Goal: Information Seeking & Learning: Check status

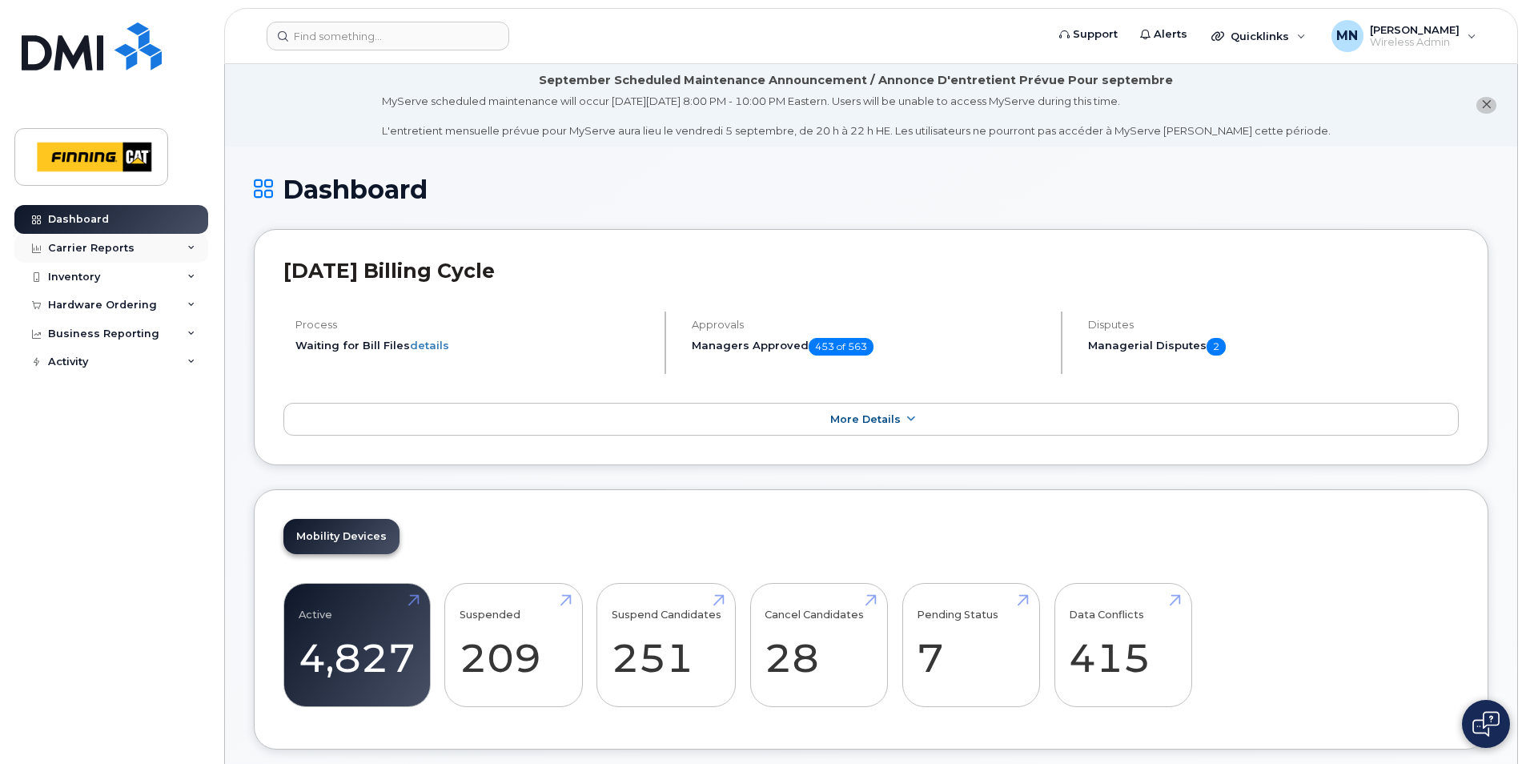
click at [114, 246] on div "Carrier Reports" at bounding box center [91, 248] width 86 height 13
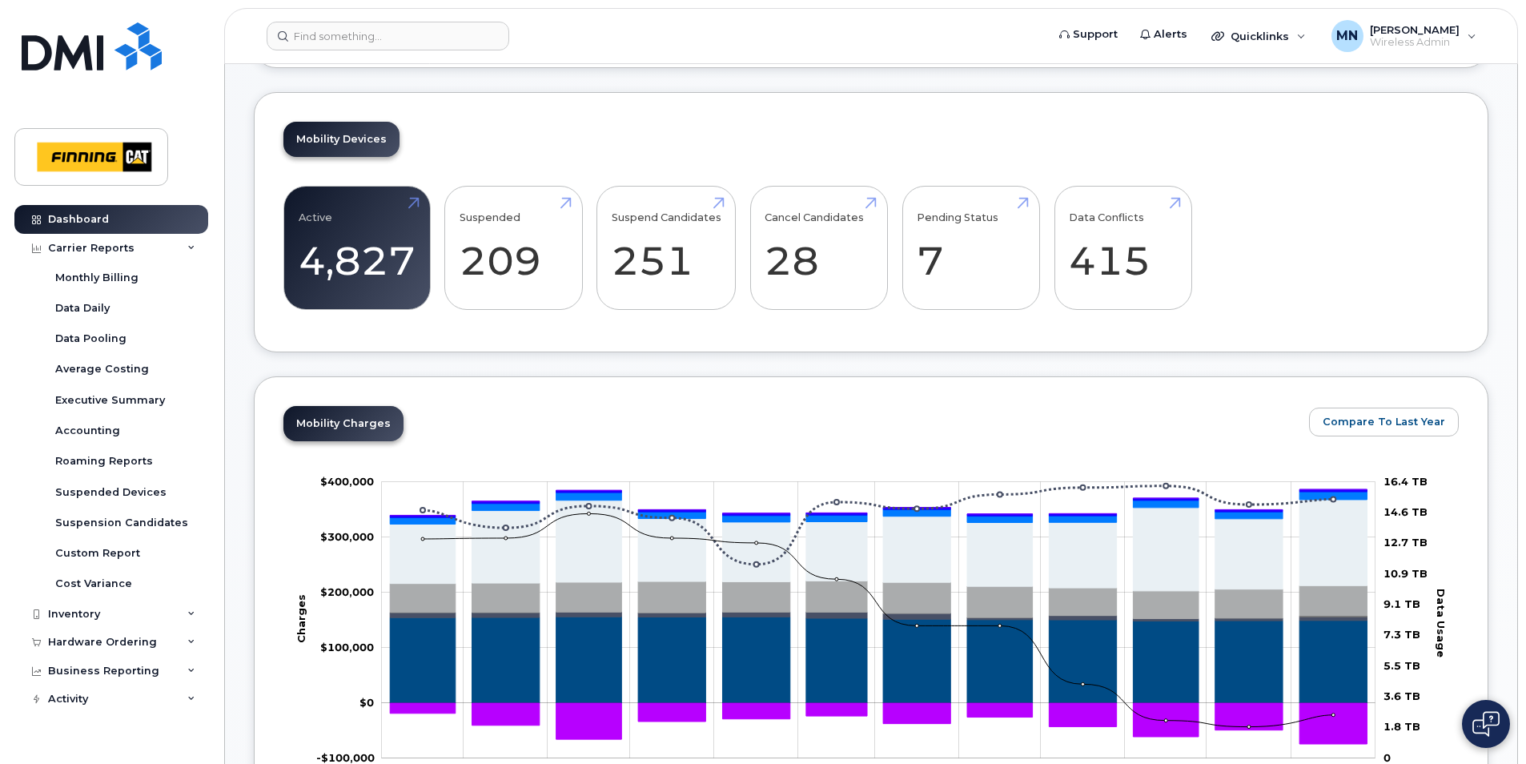
scroll to position [400, 0]
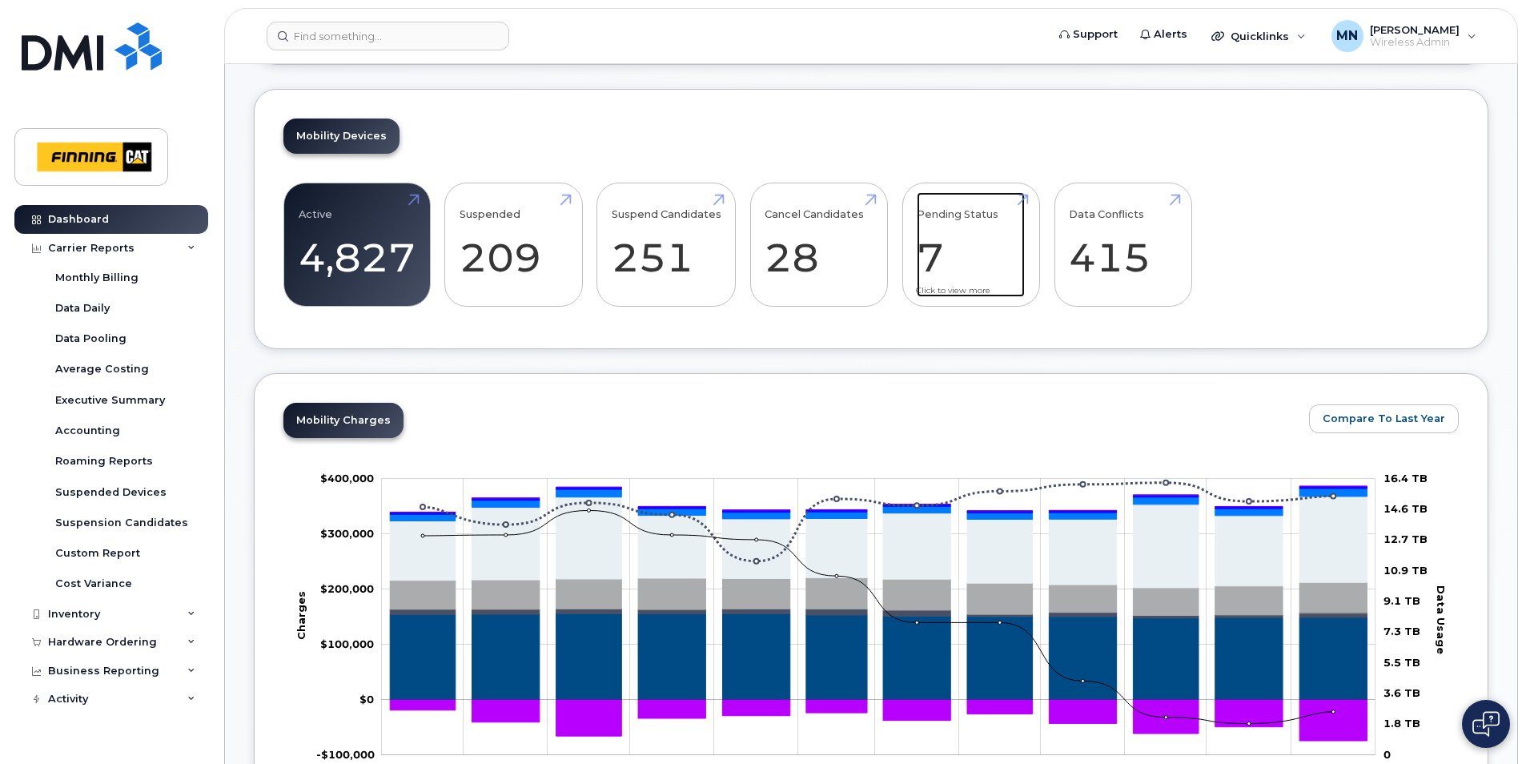
click at [977, 279] on link "Pending Status 7" at bounding box center [970, 245] width 108 height 106
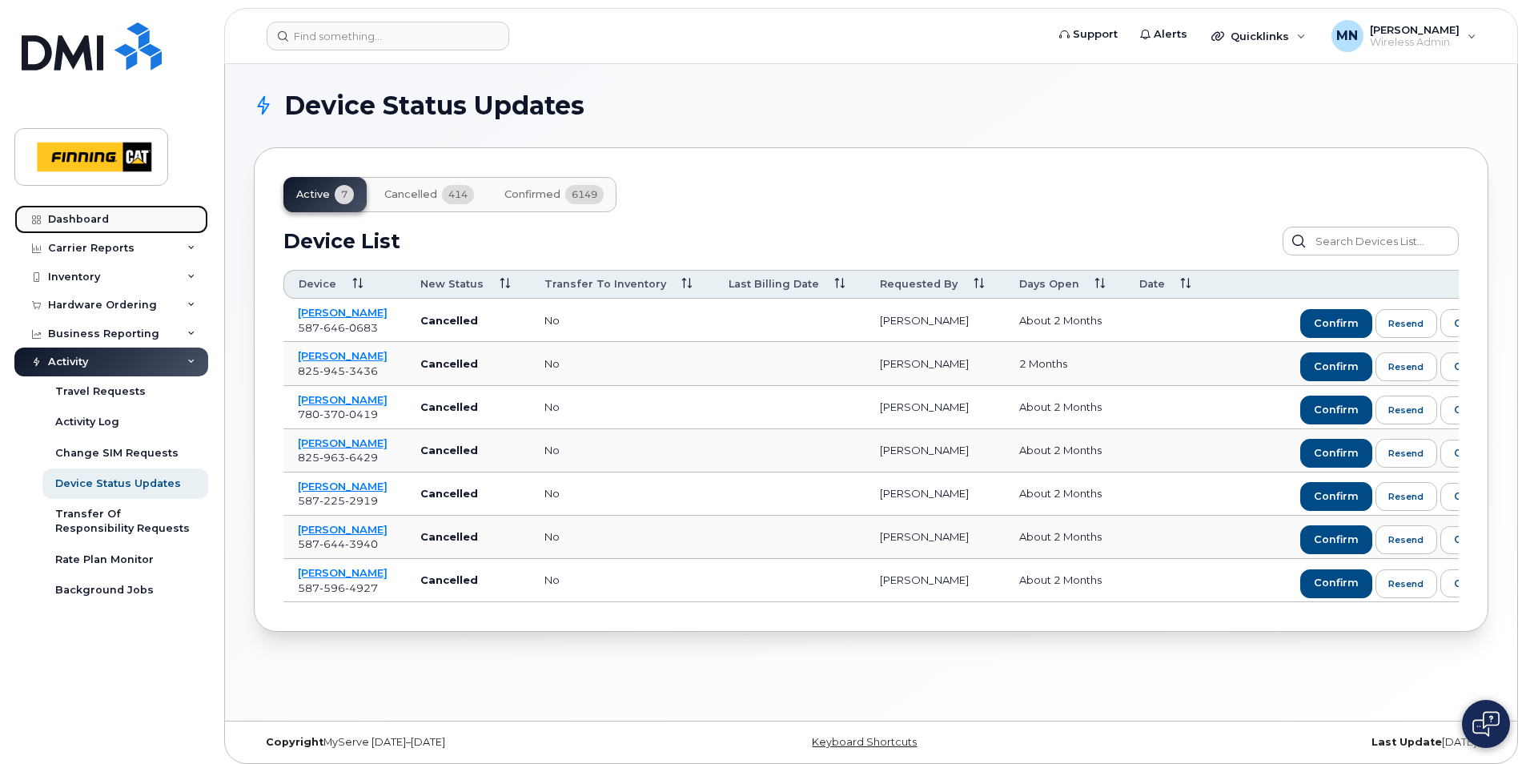
click at [67, 219] on div "Dashboard" at bounding box center [78, 219] width 61 height 13
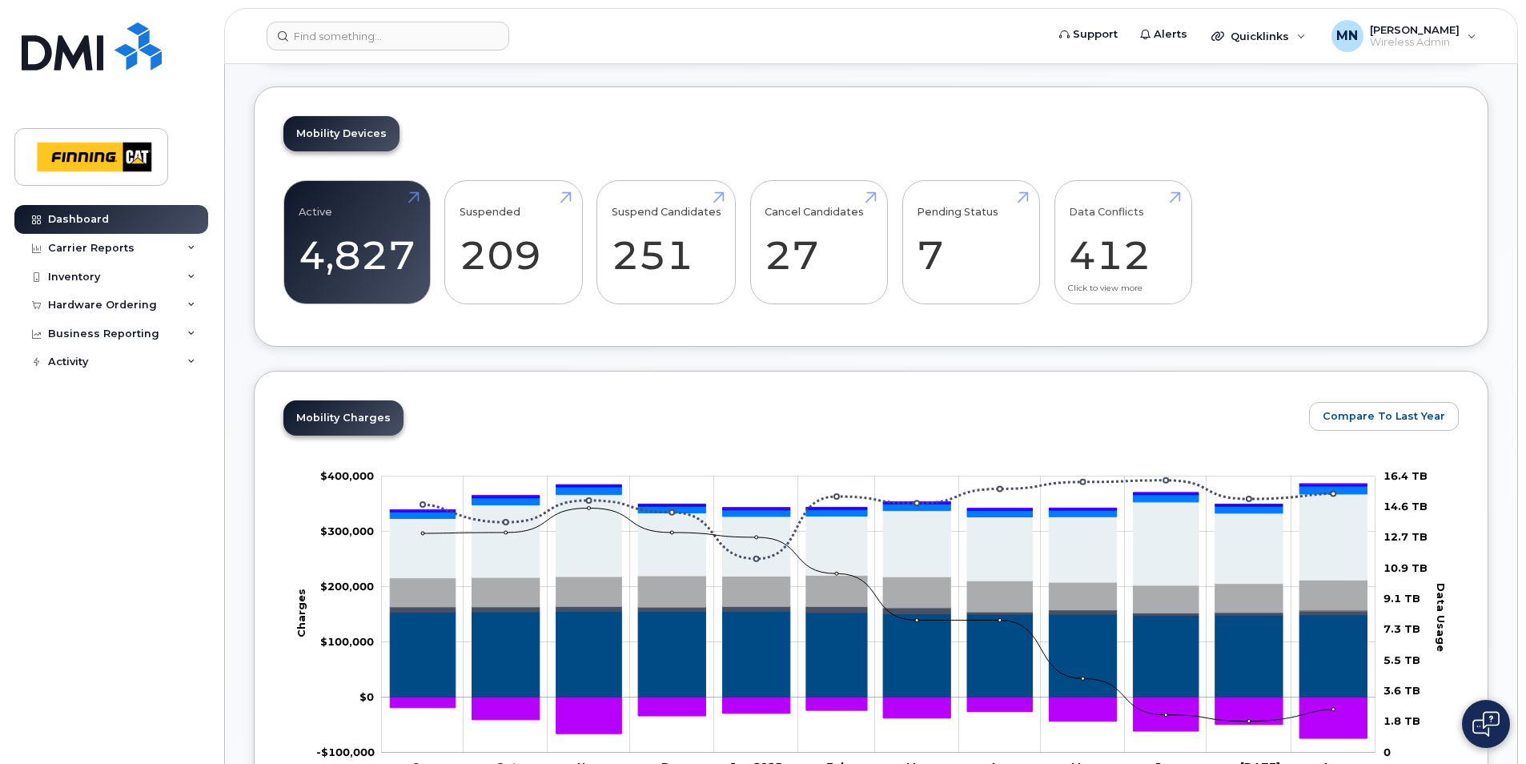
scroll to position [400, 0]
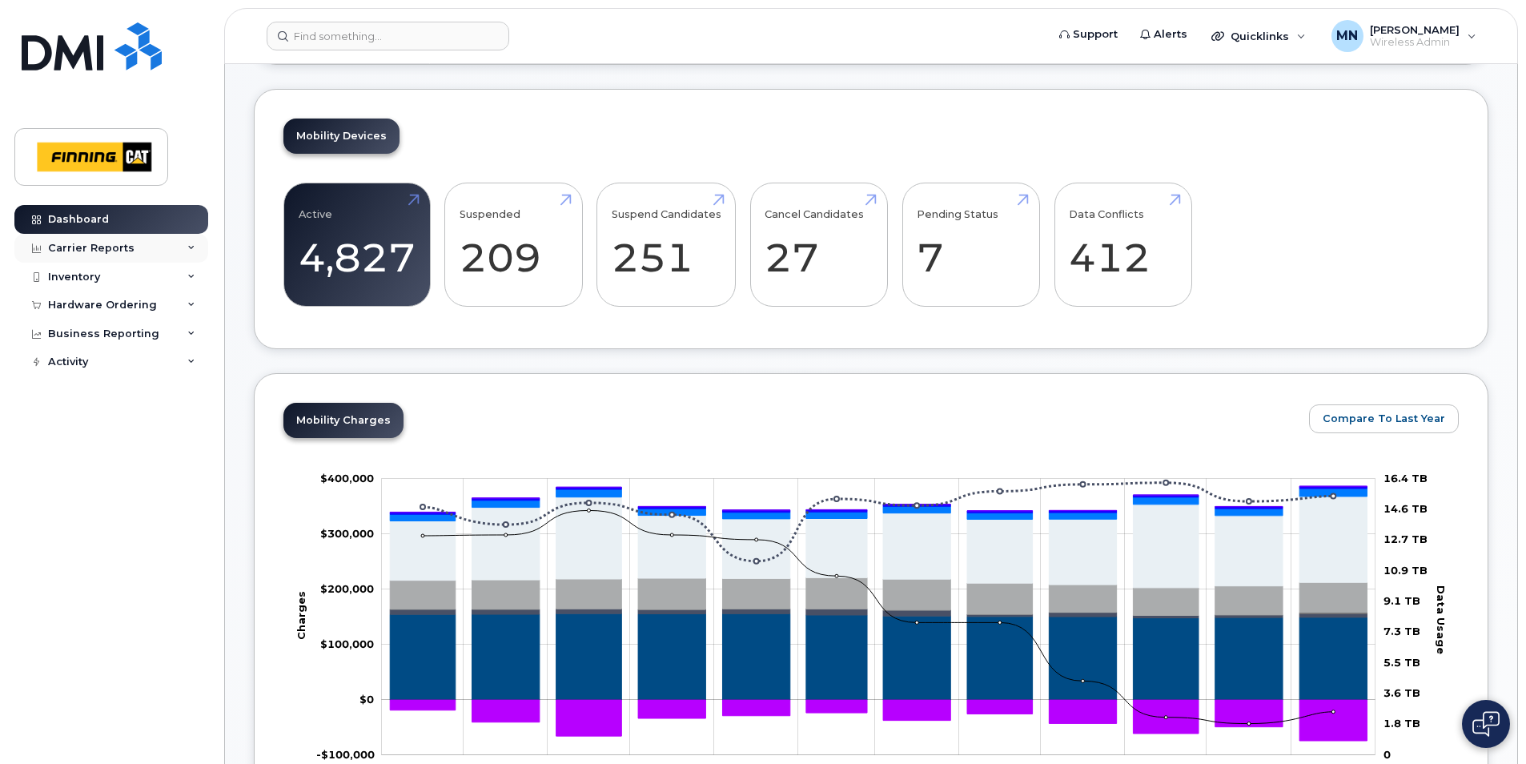
click at [121, 243] on div "Carrier Reports" at bounding box center [91, 248] width 86 height 13
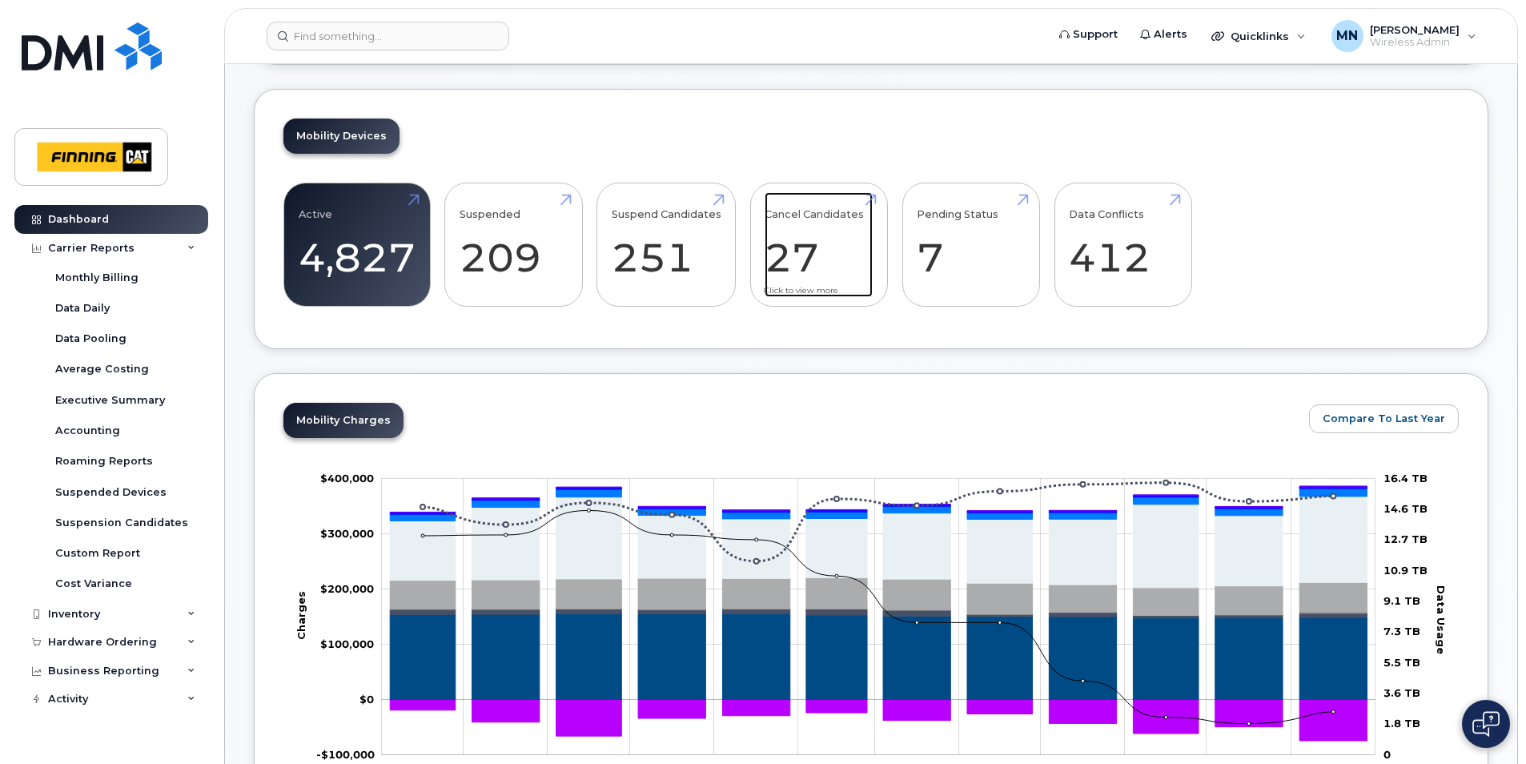
click at [808, 265] on link "Cancel Candidates 27" at bounding box center [818, 245] width 108 height 106
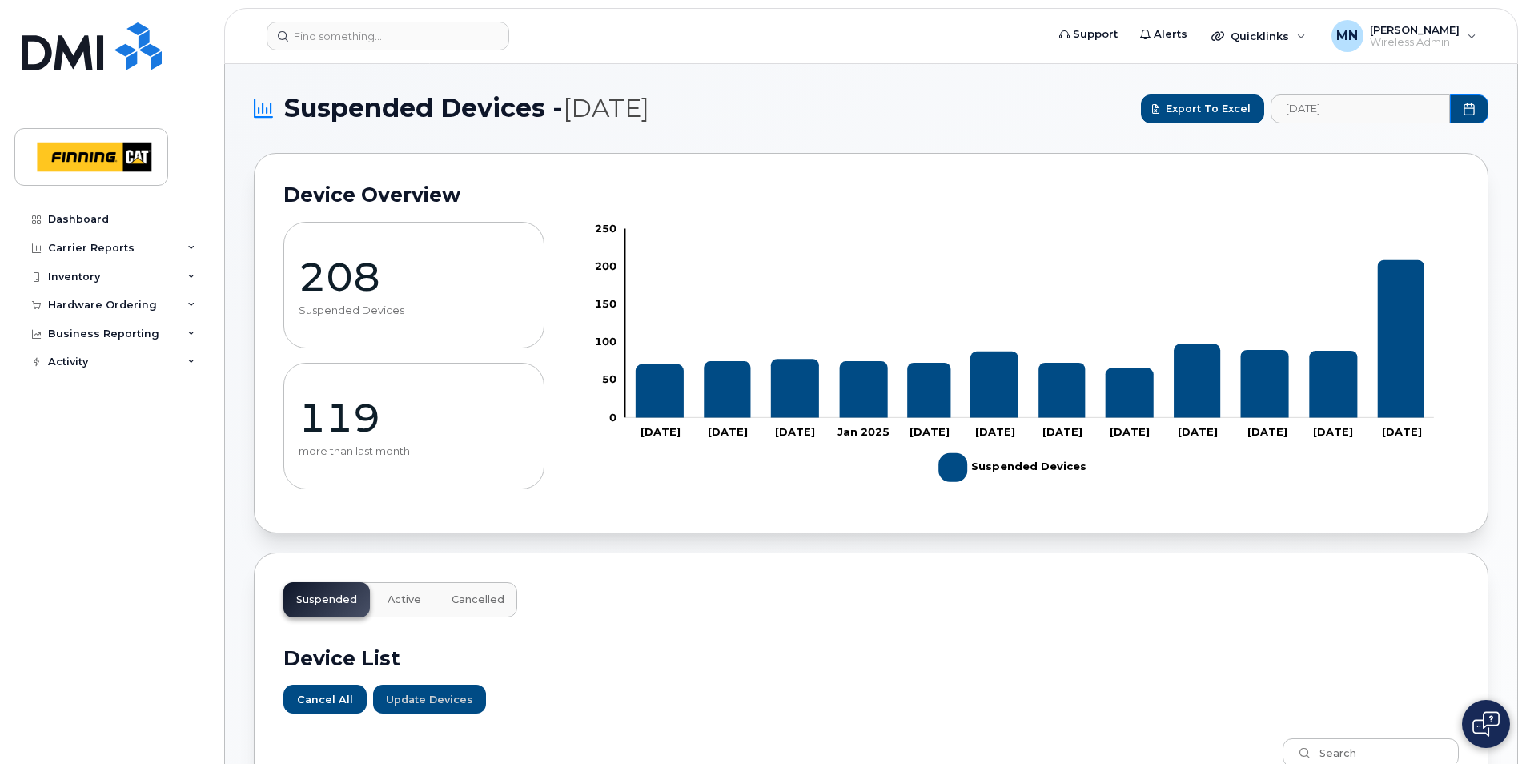
click at [480, 596] on span "Cancelled" at bounding box center [477, 599] width 53 height 13
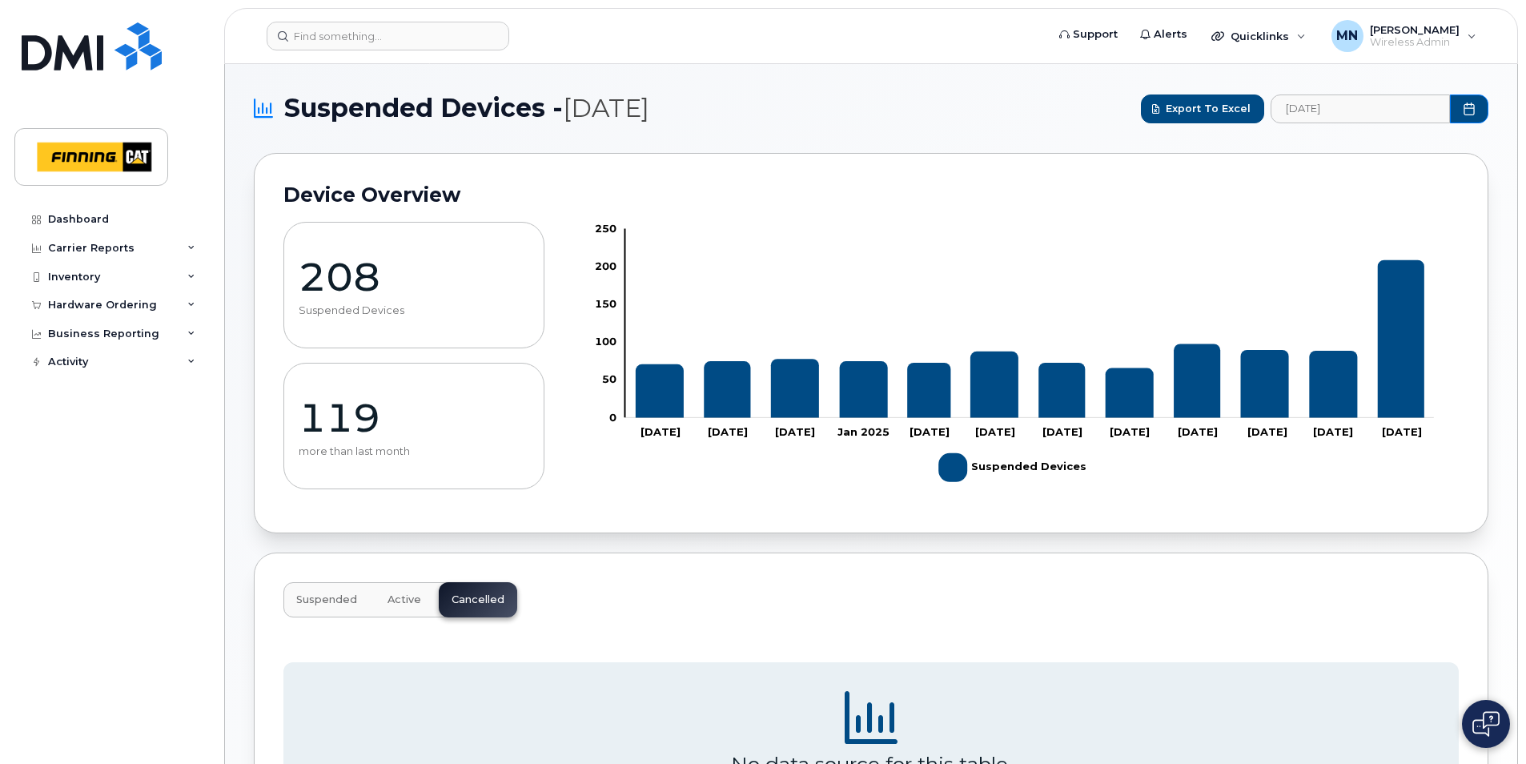
click at [392, 604] on span "Active" at bounding box center [404, 599] width 34 height 13
click link "Report details"
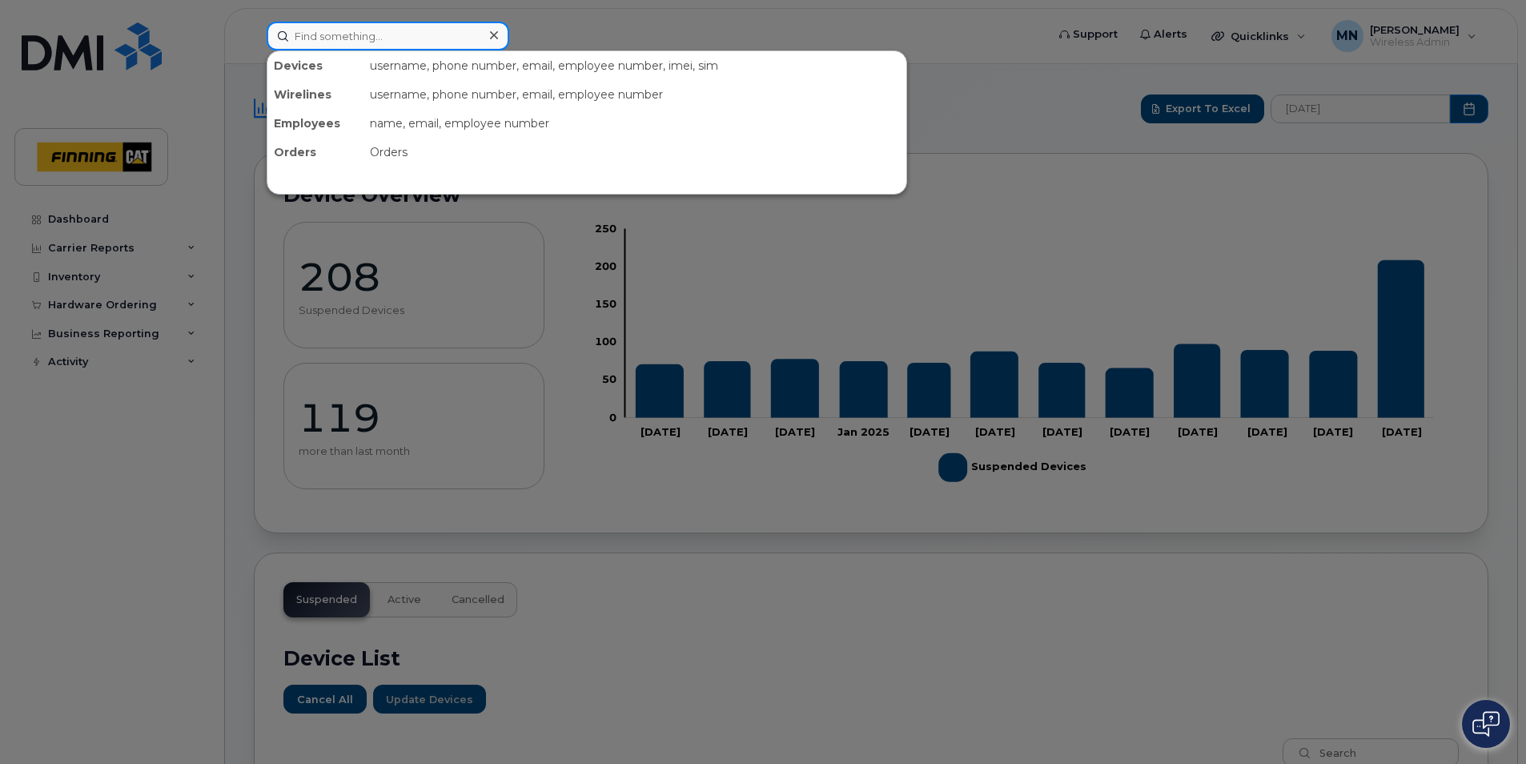
click at [375, 38] on input at bounding box center [388, 36] width 243 height 29
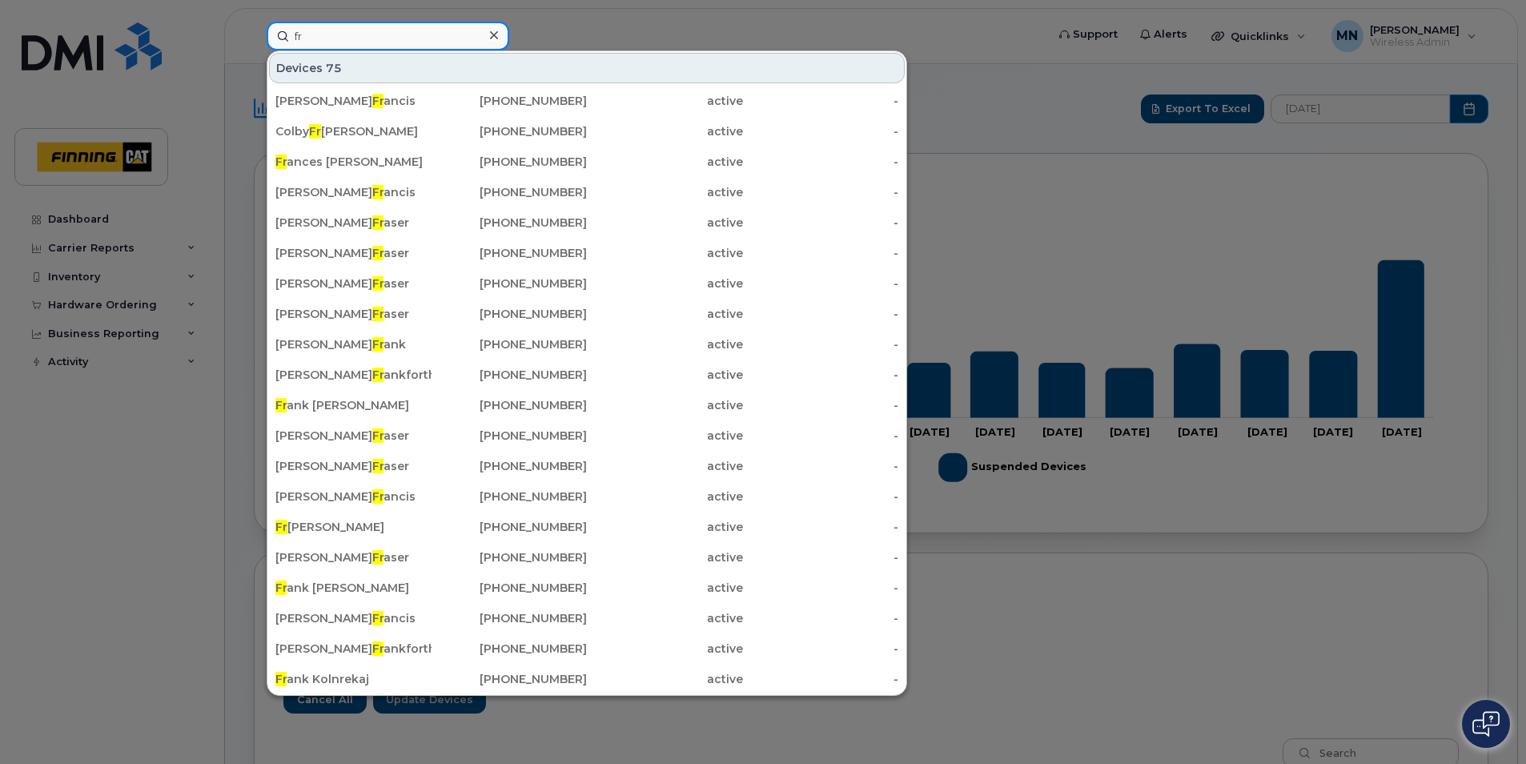
type input "f"
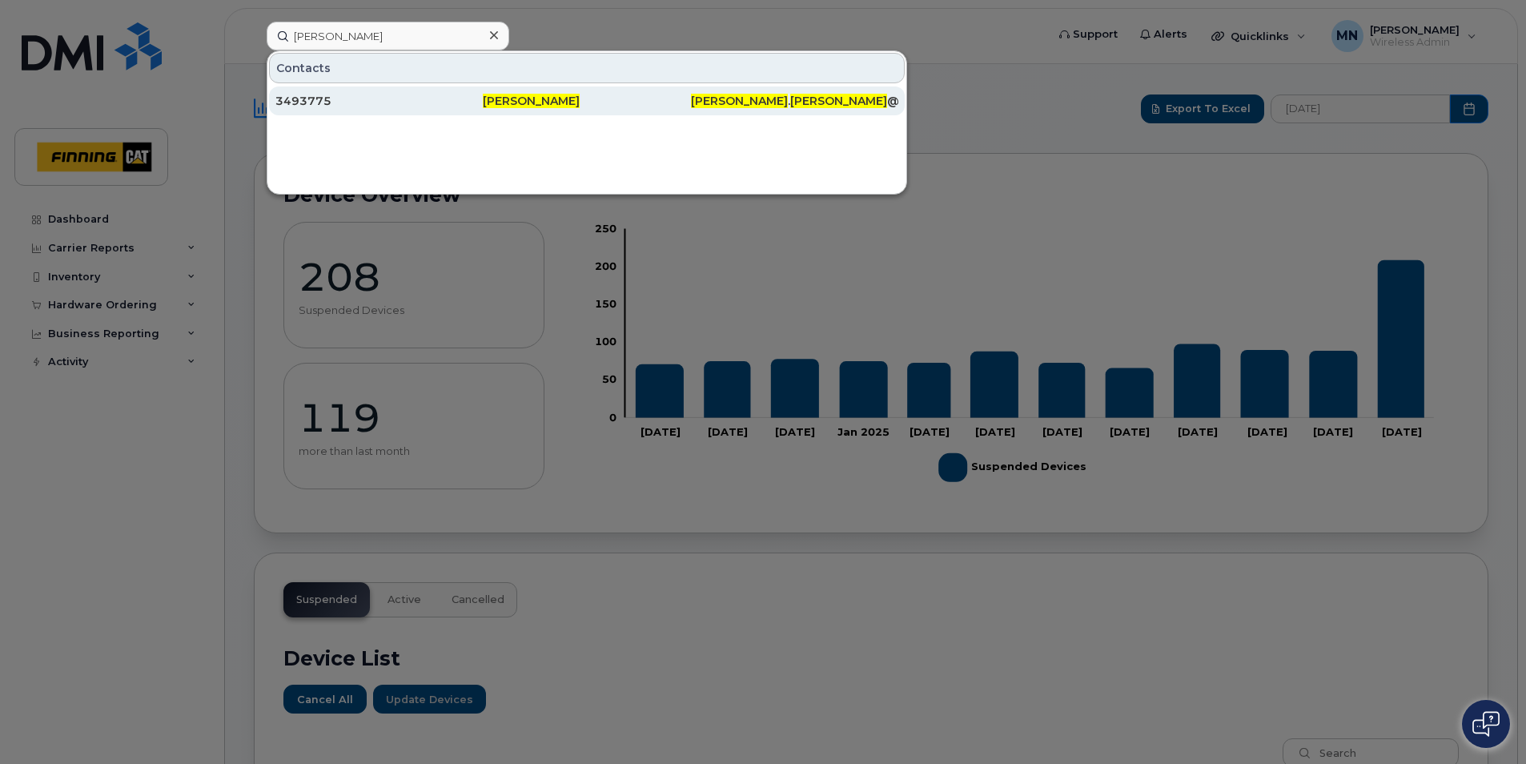
click at [322, 102] on div "3493775" at bounding box center [378, 101] width 207 height 16
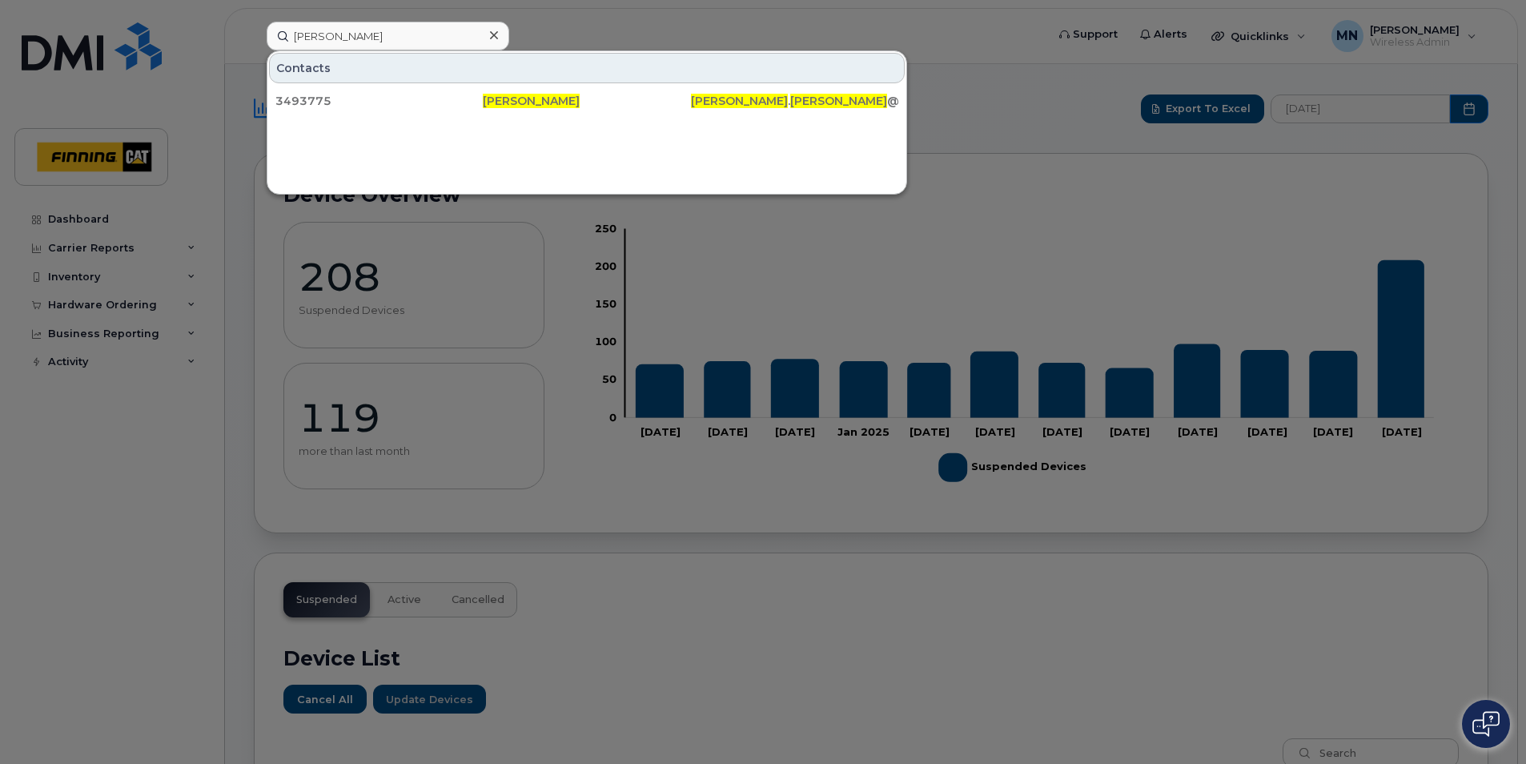
click at [969, 48] on div at bounding box center [763, 382] width 1526 height 764
click at [395, 38] on input "michael nielsen" at bounding box center [388, 36] width 243 height 29
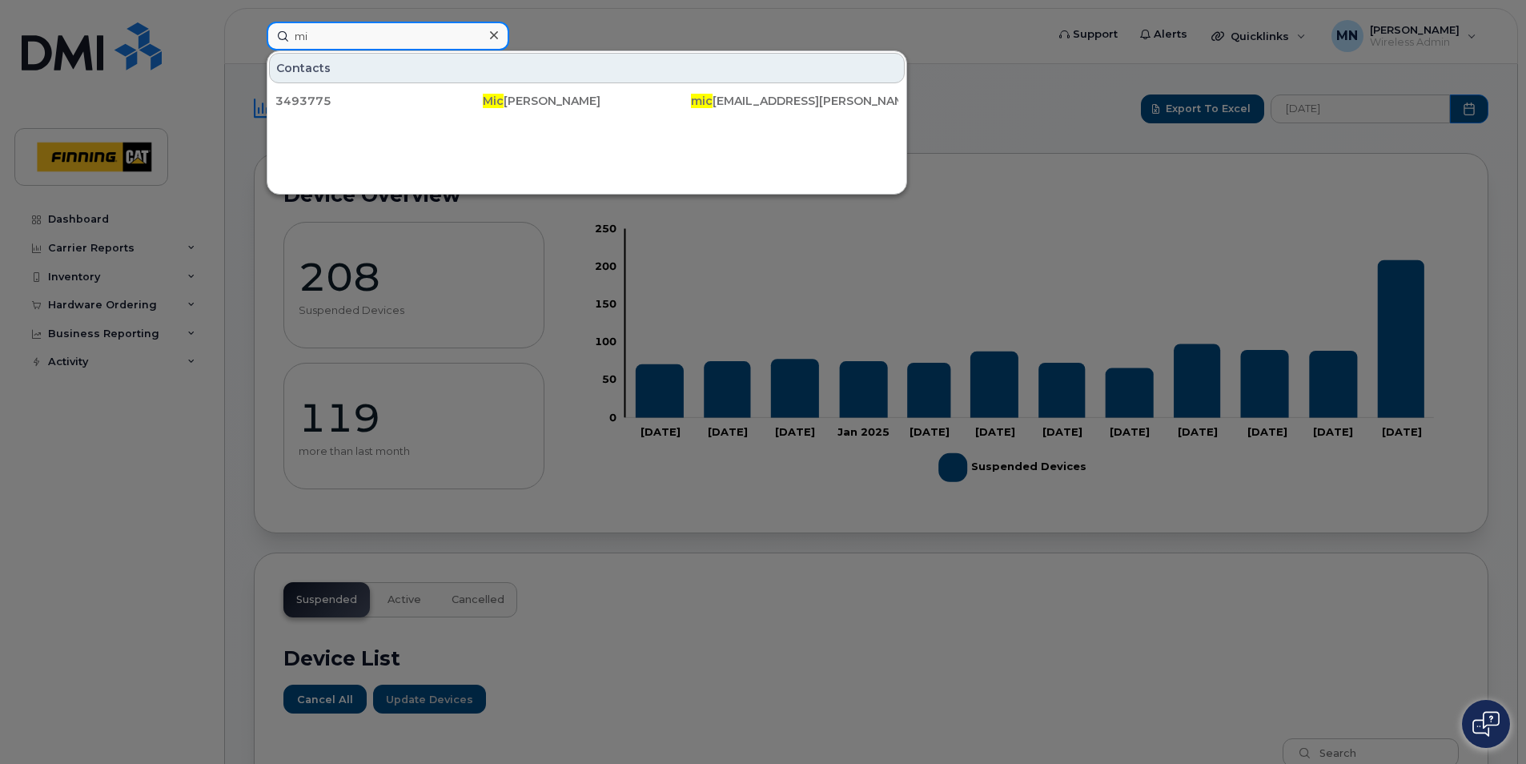
type input "m"
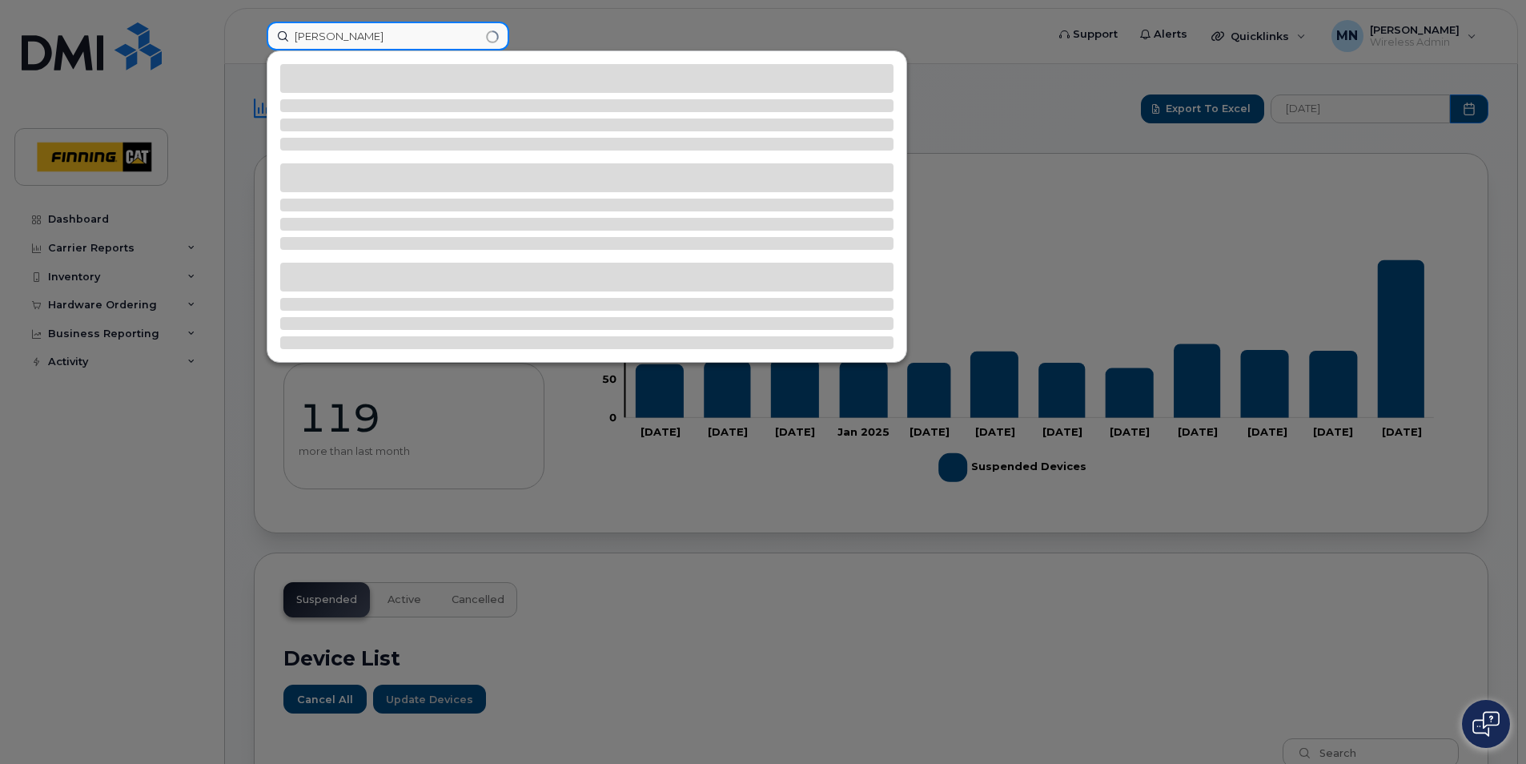
type input "francine"
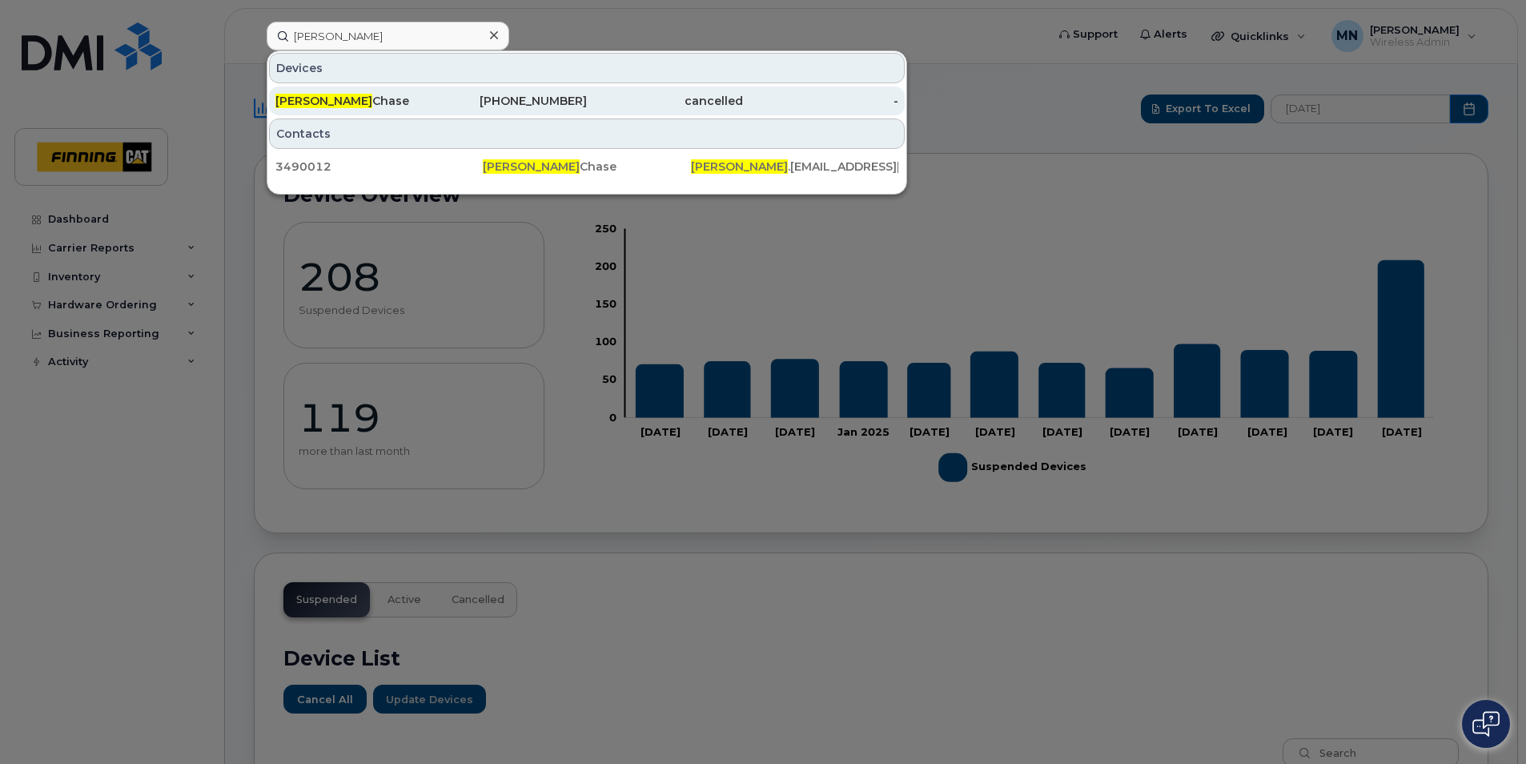
click at [339, 98] on div "Francine Chase" at bounding box center [353, 101] width 156 height 16
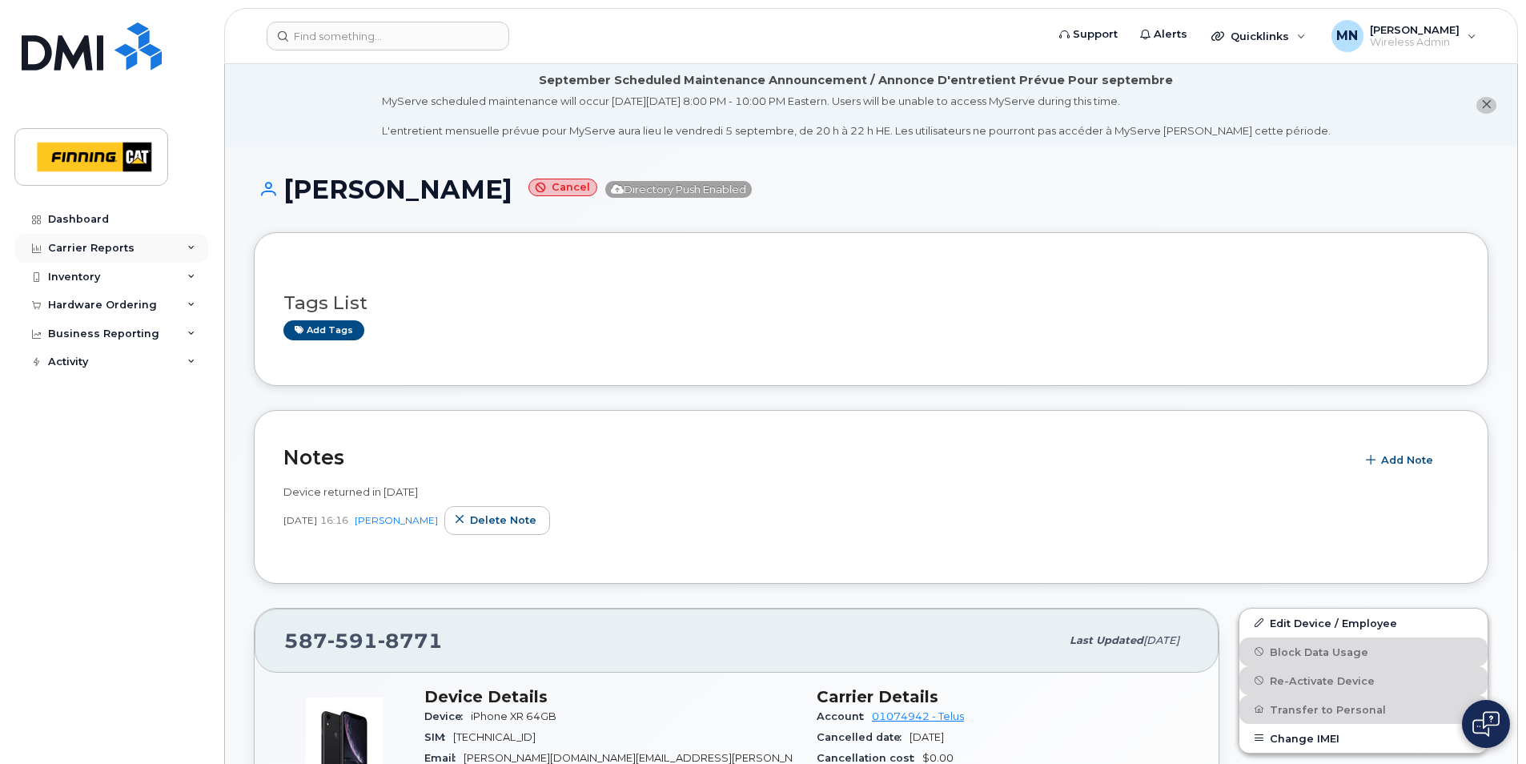
click at [100, 243] on div "Carrier Reports" at bounding box center [91, 248] width 86 height 13
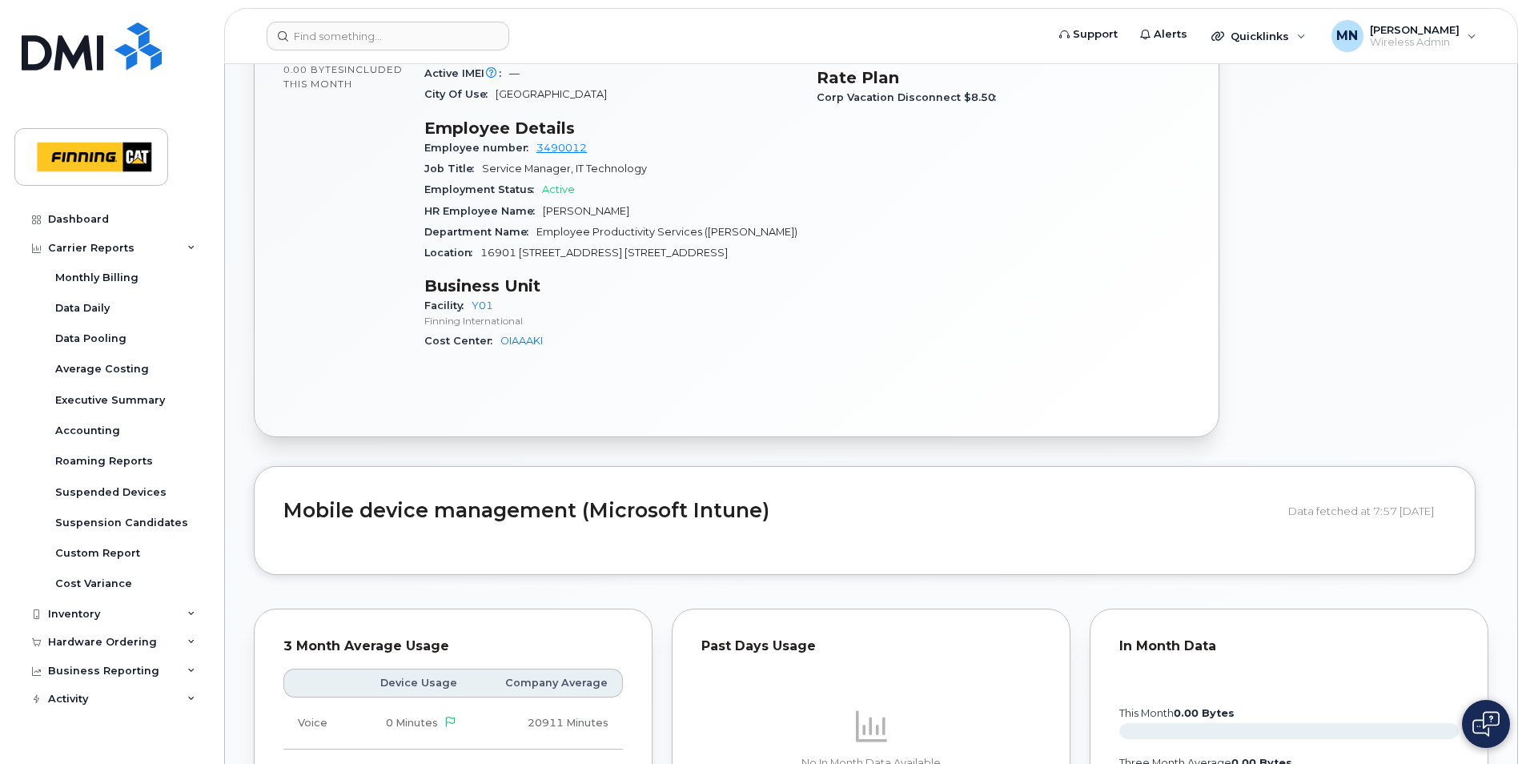
scroll to position [800, 0]
click at [92, 613] on div "Inventory" at bounding box center [74, 613] width 52 height 13
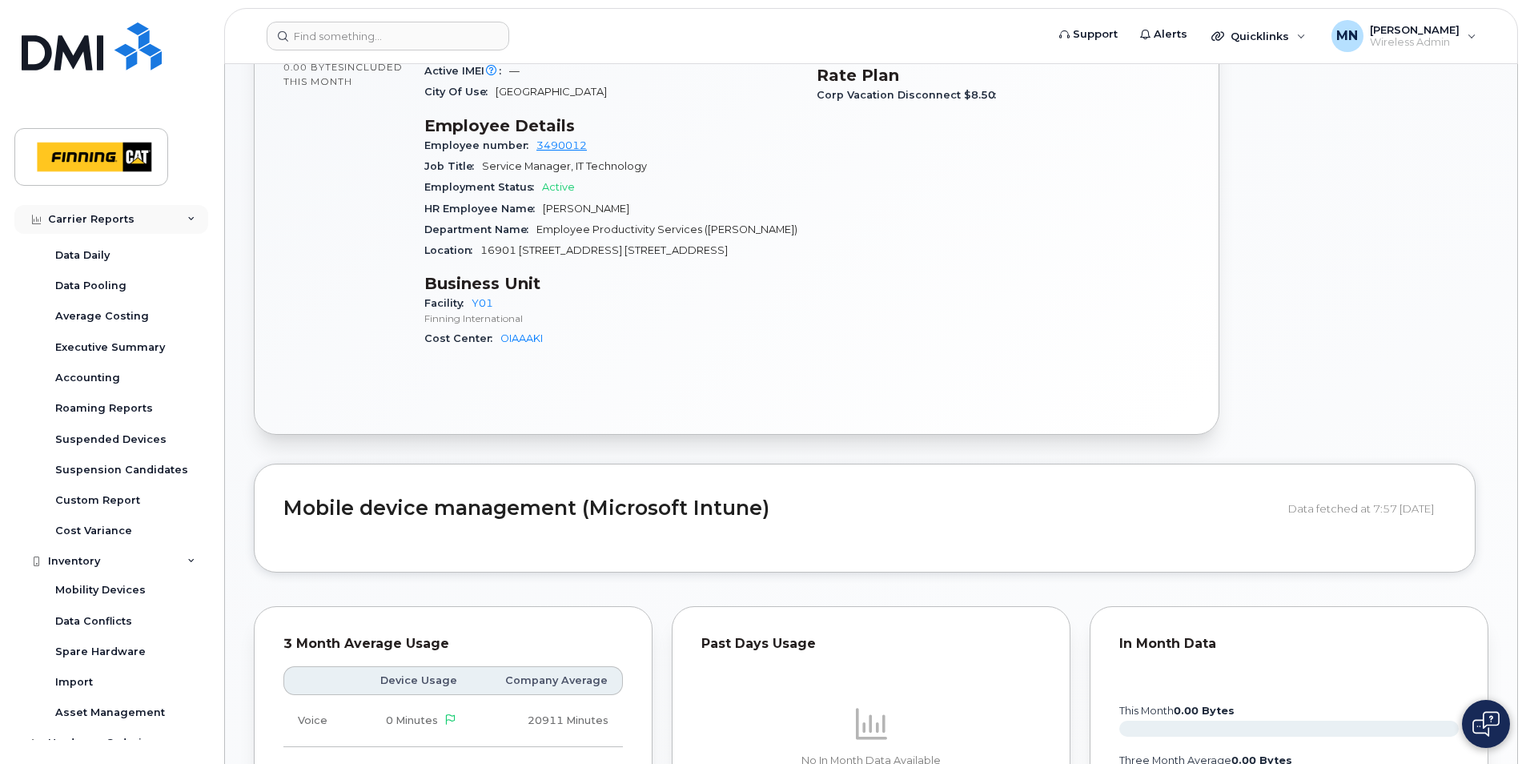
scroll to position [0, 0]
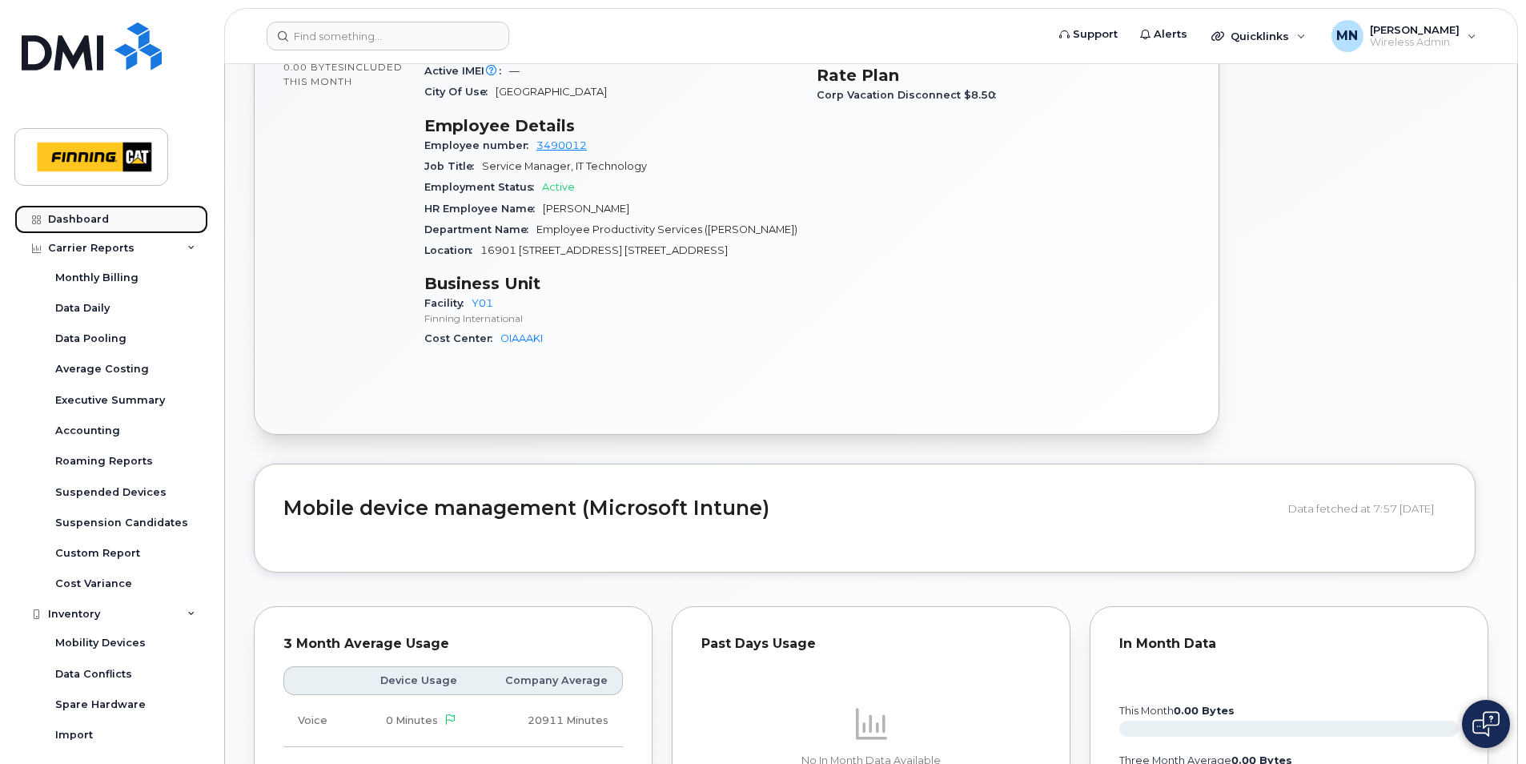
click at [76, 219] on div "Dashboard" at bounding box center [78, 219] width 61 height 13
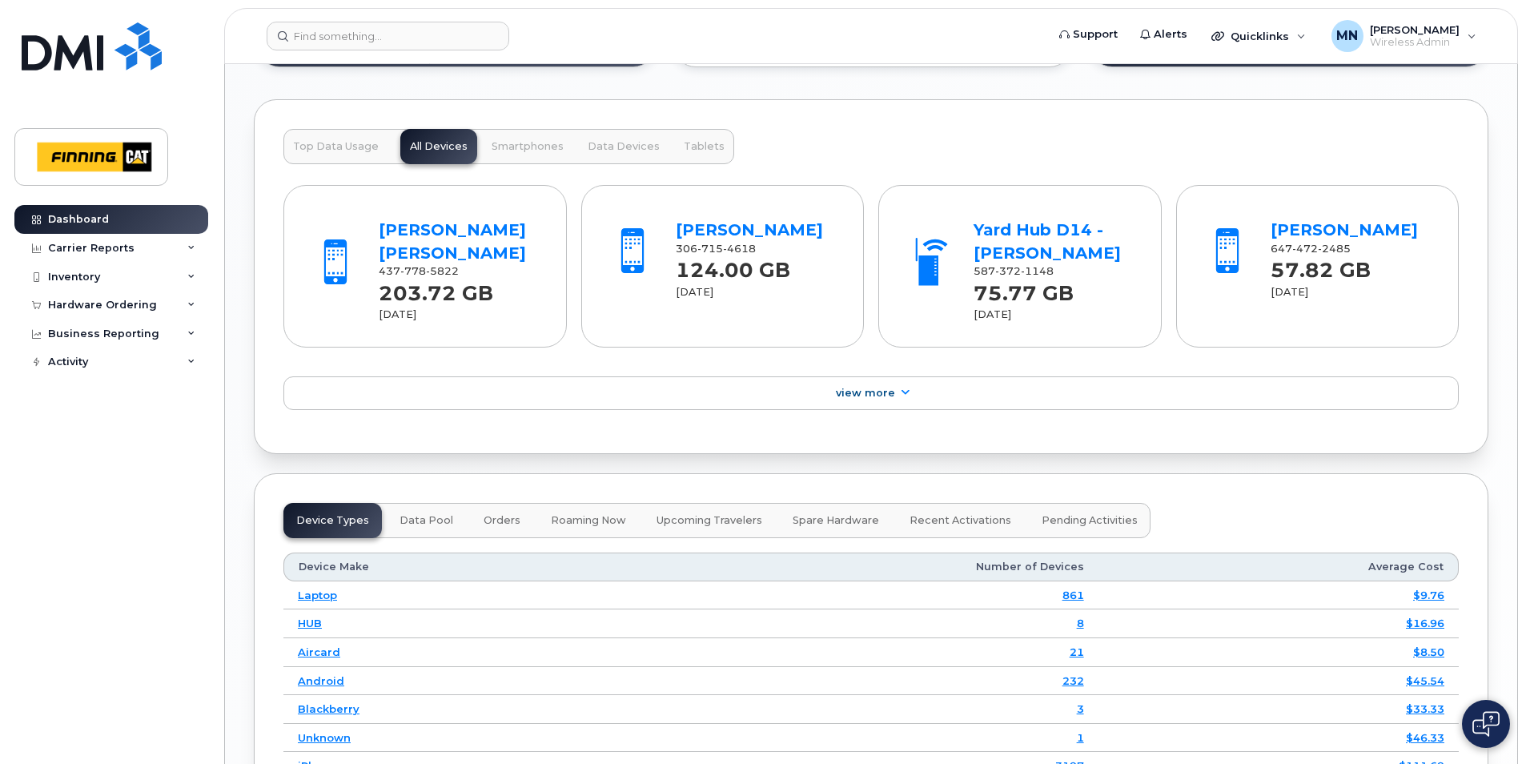
scroll to position [1921, 0]
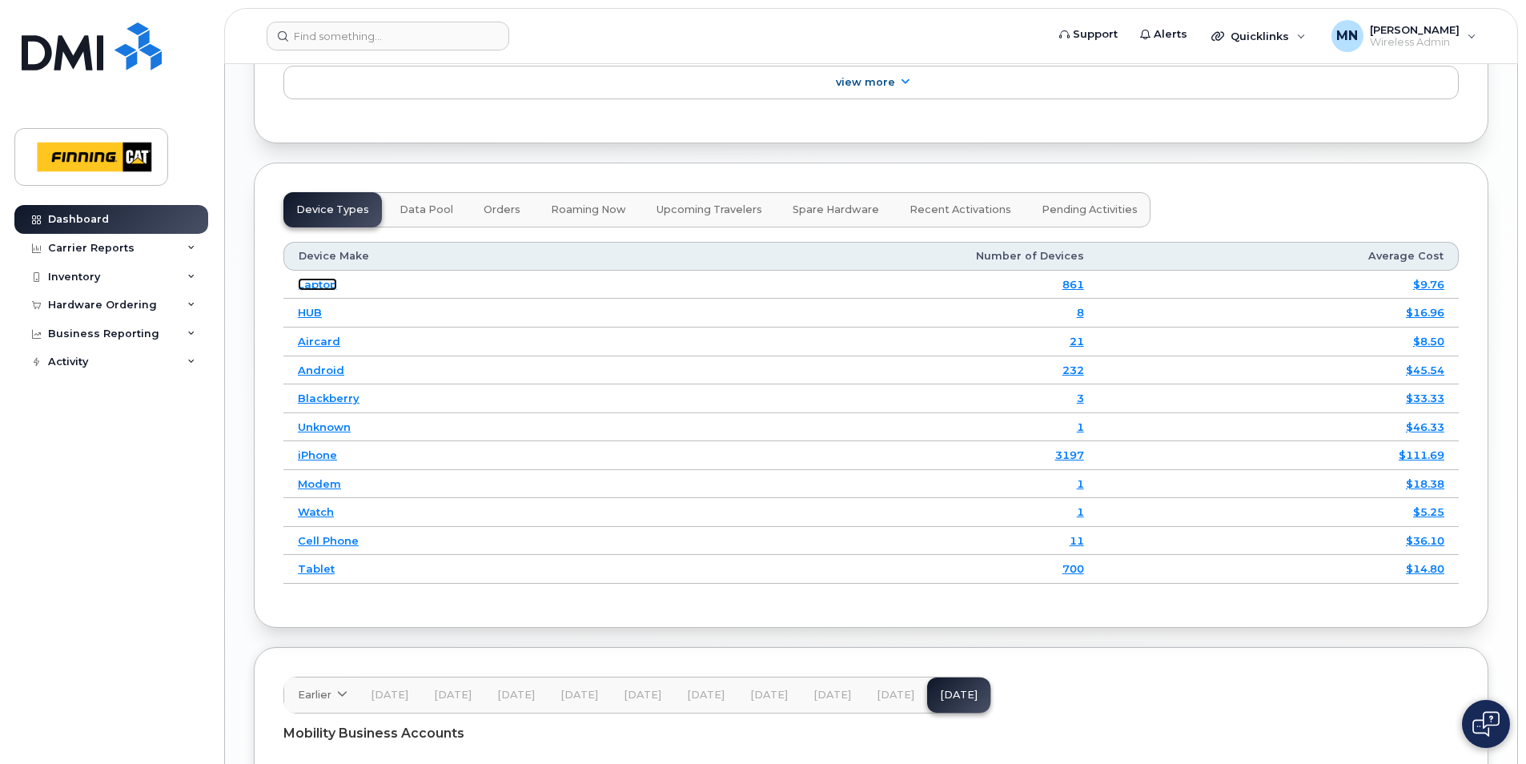
click at [317, 284] on link "Laptop" at bounding box center [317, 284] width 39 height 13
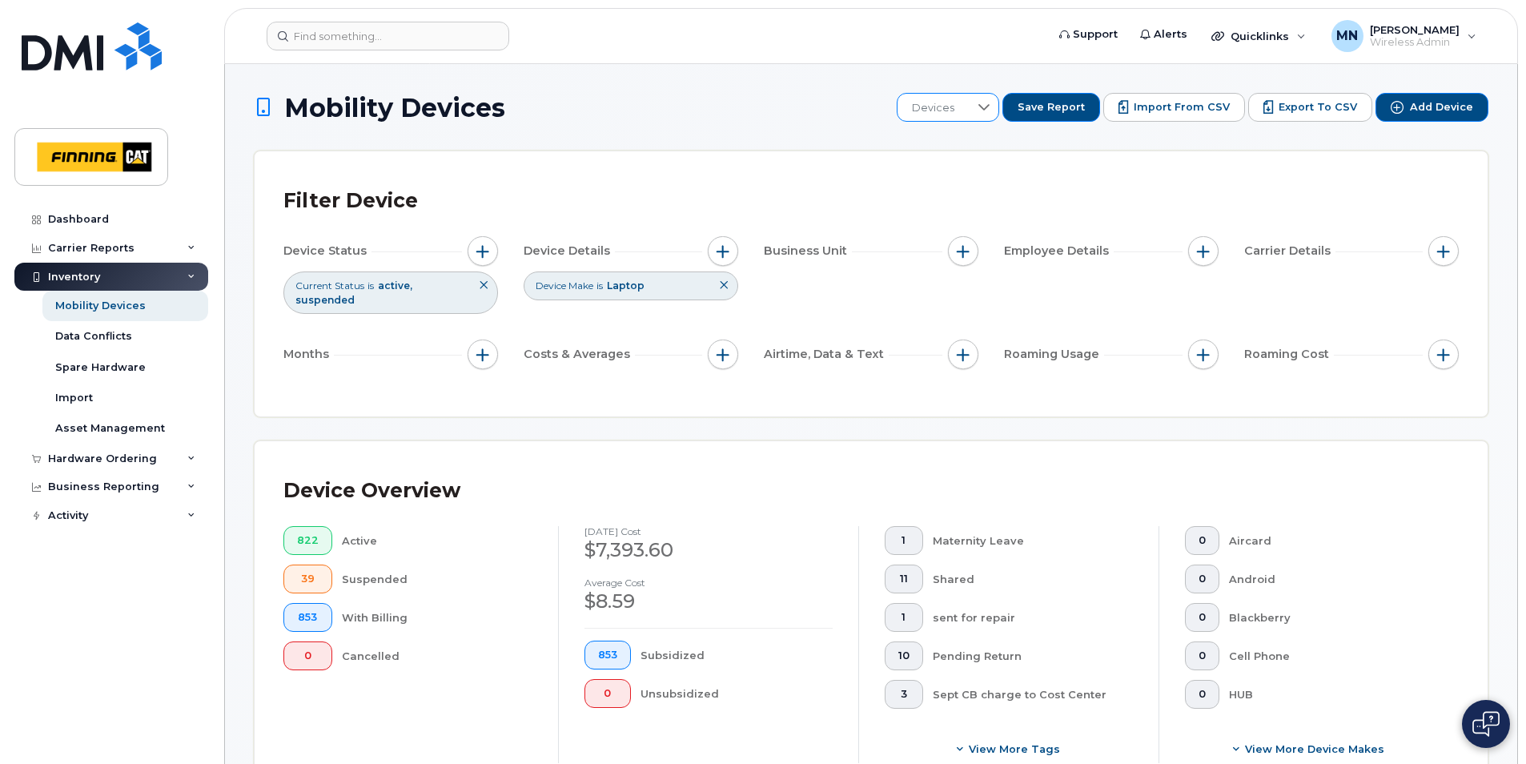
click at [983, 102] on div at bounding box center [983, 107] width 30 height 27
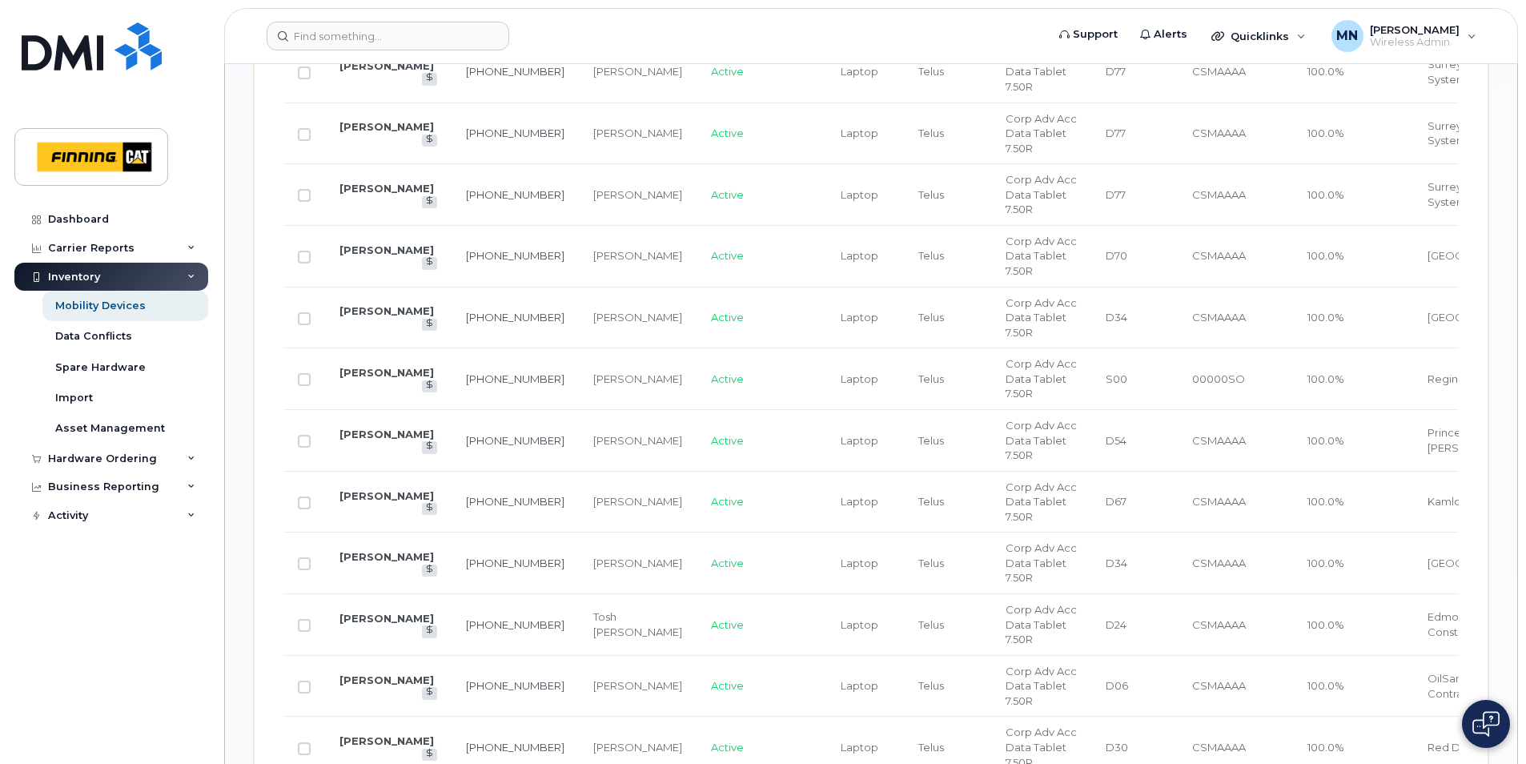
scroll to position [1201, 0]
click at [94, 496] on div "Business Reporting" at bounding box center [111, 486] width 194 height 29
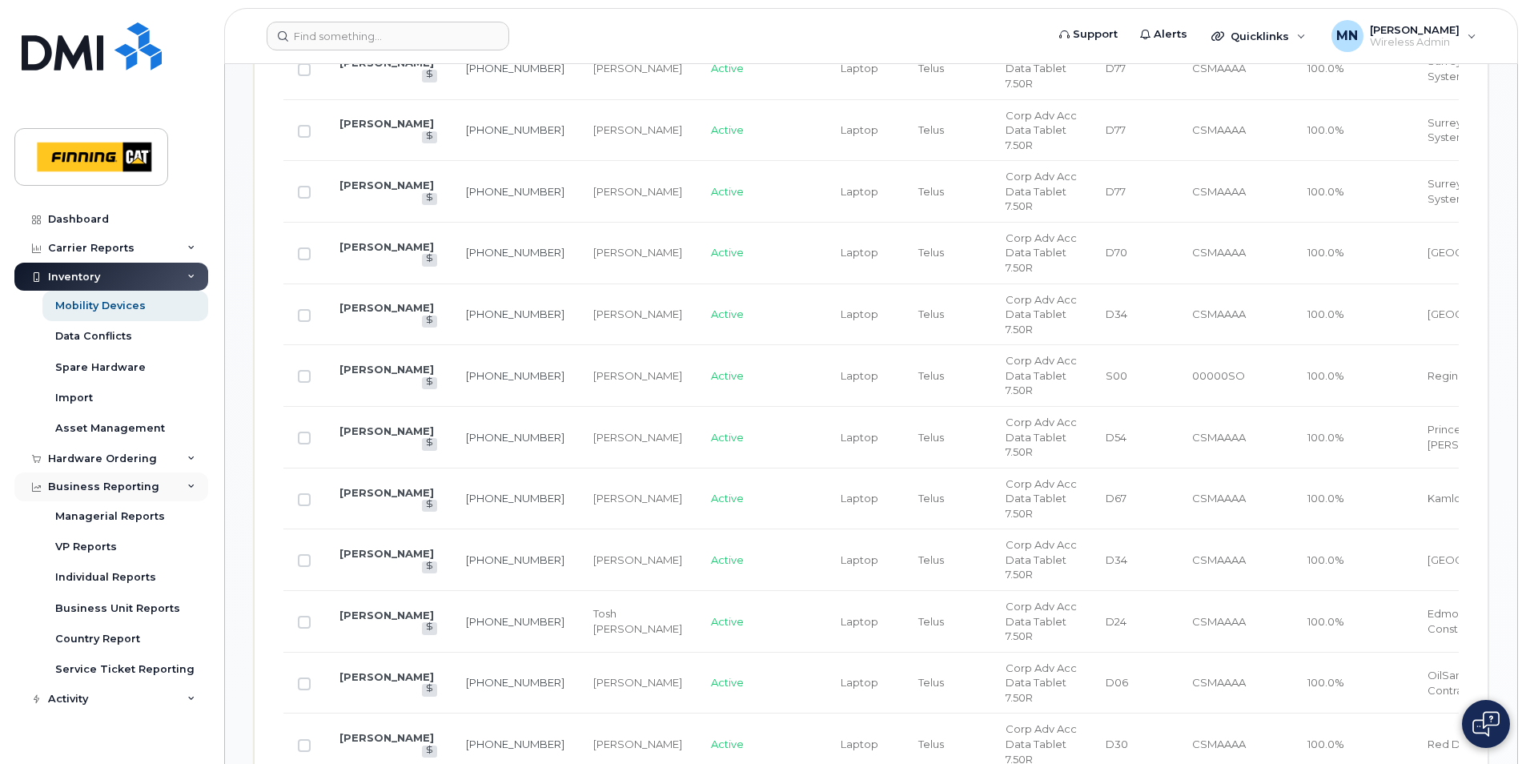
click at [134, 483] on div "Business Reporting" at bounding box center [103, 486] width 111 height 13
